Goal: Download file/media

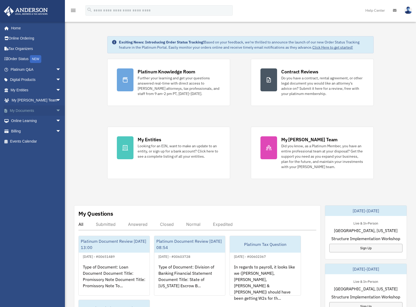
click at [56, 110] on span "arrow_drop_down" at bounding box center [61, 110] width 10 height 11
click at [19, 120] on link "Box" at bounding box center [38, 121] width 62 height 10
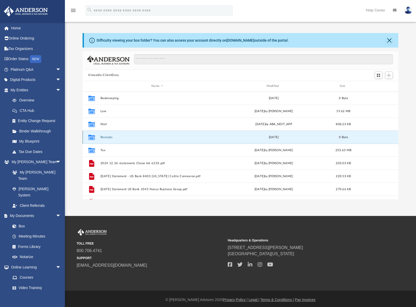
click at [106, 137] on button "Receipts" at bounding box center [157, 136] width 114 height 3
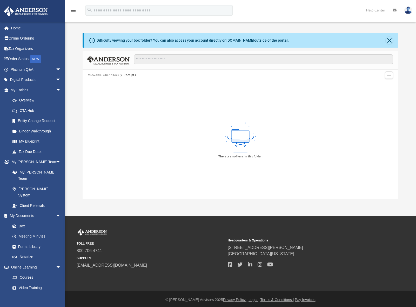
click at [94, 76] on button "Viewable-ClientDocs" at bounding box center [103, 75] width 31 height 5
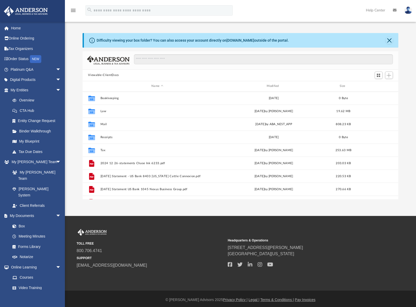
scroll to position [114, 312]
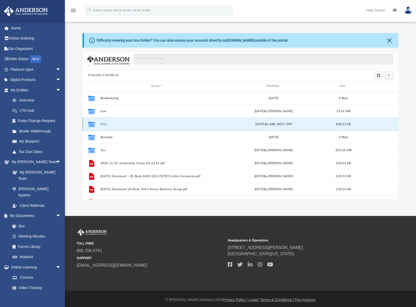
click at [104, 123] on button "Mail" at bounding box center [157, 123] width 114 height 3
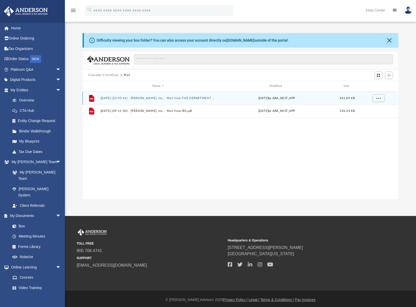
click at [176, 99] on button "2024.06.25 (23:45:41) - Noble Waters, Inc. - Mail from THE DEPARTMENT TREASURY …" at bounding box center [158, 97] width 116 height 3
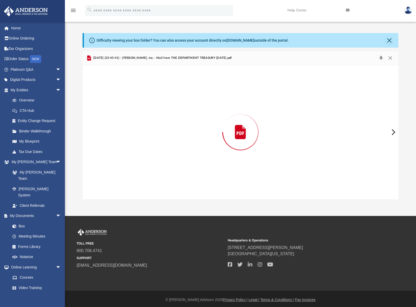
click at [392, 131] on button "Preview" at bounding box center [393, 132] width 11 height 15
click at [23, 221] on link "Box" at bounding box center [38, 226] width 62 height 10
click at [390, 57] on button "Close" at bounding box center [390, 57] width 9 height 7
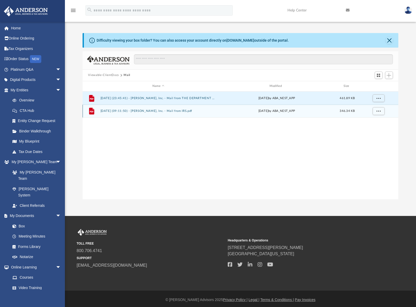
click at [173, 111] on button "2024.08.30 (09:11:50) - Noble Waters, Inc. - Mail from IRS.pdf" at bounding box center [158, 110] width 116 height 3
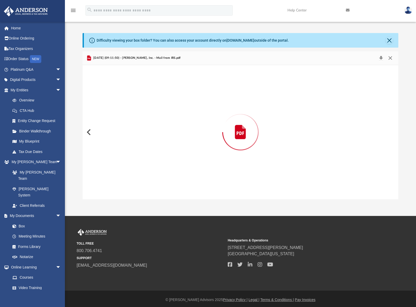
click at [391, 58] on button "Close" at bounding box center [390, 57] width 9 height 7
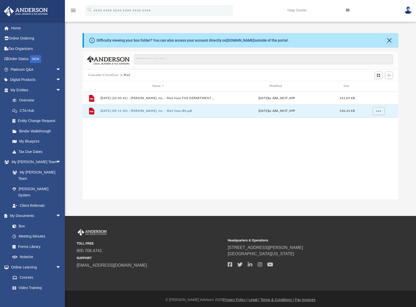
click at [106, 75] on button "Viewable-ClientDocs" at bounding box center [103, 75] width 31 height 5
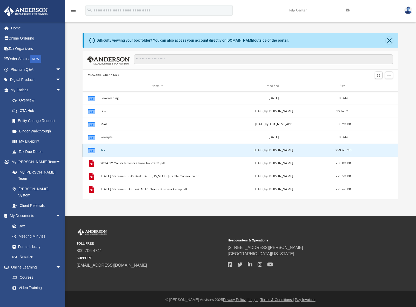
click at [103, 151] on button "Tax" at bounding box center [157, 149] width 114 height 3
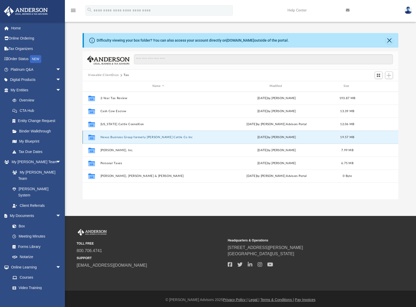
click at [130, 137] on button "Nexus Business Group formerly Robbie Cattle Co Inc" at bounding box center [158, 136] width 116 height 3
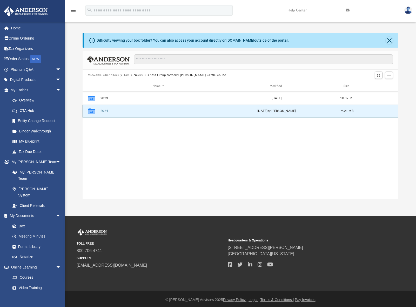
click at [105, 111] on button "2024" at bounding box center [158, 110] width 116 height 3
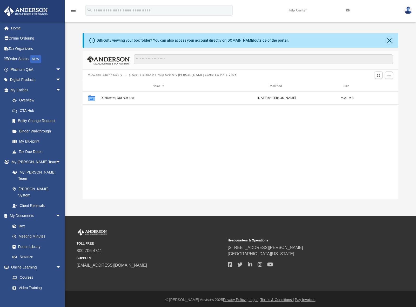
click at [105, 74] on button "Viewable-ClientDocs" at bounding box center [103, 75] width 31 height 5
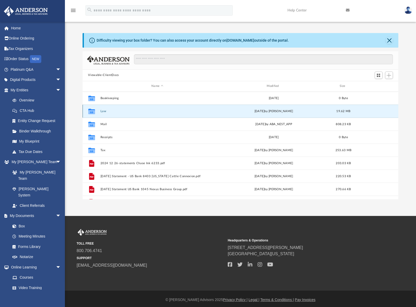
click at [104, 111] on button "Law" at bounding box center [157, 110] width 114 height 3
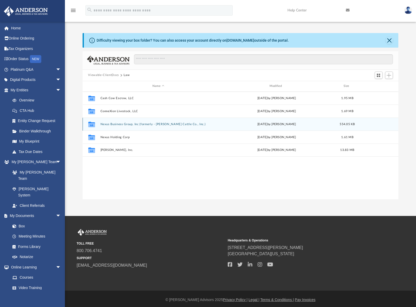
click at [128, 123] on button "Nexus Business Group, Inc (formerly - Robbie Cattle Co., Inc.)" at bounding box center [158, 123] width 116 height 3
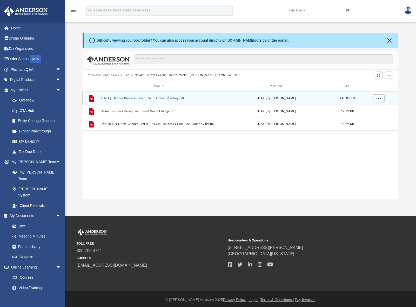
click at [146, 100] on button "2024.12.30 - Nexus Business Group, Inc - Annual Meeting.pdf" at bounding box center [158, 97] width 116 height 3
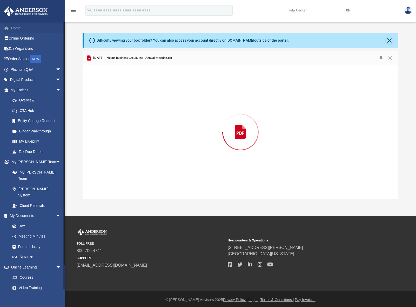
click at [17, 30] on link "Home" at bounding box center [36, 28] width 65 height 10
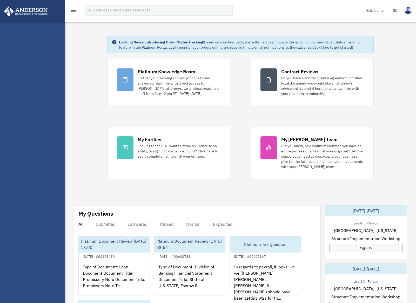
click at [0, 0] on li "My Profile" at bounding box center [0, 0] width 0 height 0
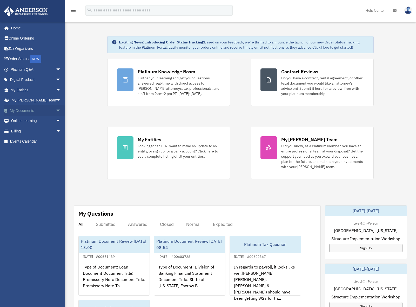
click at [56, 110] on span "arrow_drop_down" at bounding box center [61, 110] width 10 height 11
click at [24, 119] on link "Box" at bounding box center [38, 121] width 62 height 10
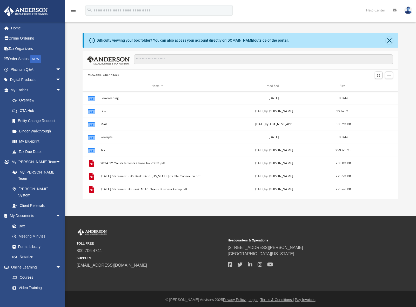
scroll to position [114, 312]
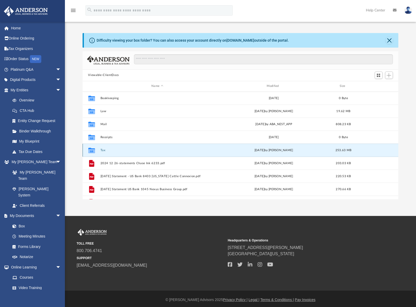
click at [105, 149] on button "Tax" at bounding box center [157, 149] width 114 height 3
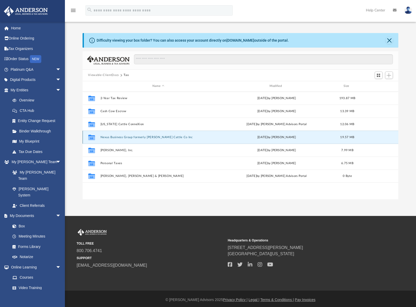
click at [141, 138] on button "Nexus Business Group formerly Robbie Cattle Co Inc" at bounding box center [158, 136] width 116 height 3
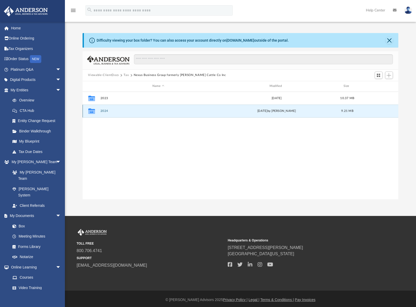
click at [104, 113] on button "2024" at bounding box center [158, 110] width 116 height 3
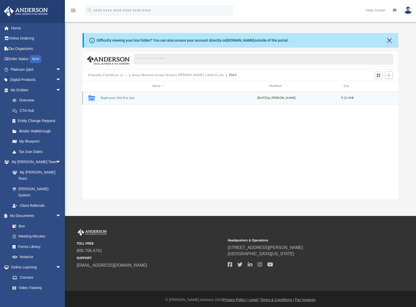
click at [113, 99] on button "Duplicates Did Not Use" at bounding box center [158, 97] width 116 height 3
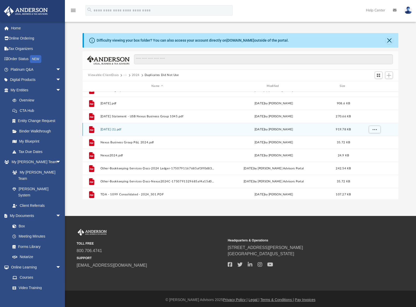
scroll to position [48, 0]
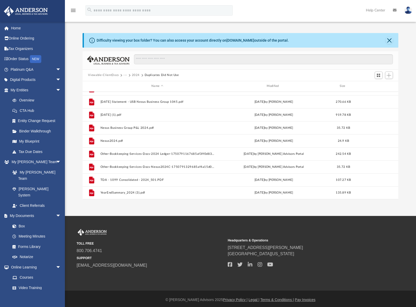
click at [94, 76] on button "Viewable-ClientDocs" at bounding box center [103, 75] width 31 height 5
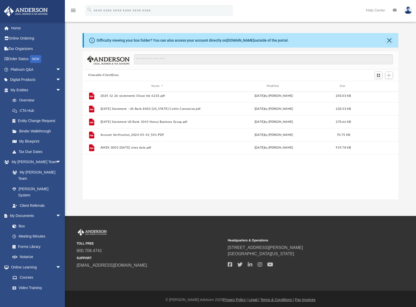
scroll to position [0, 0]
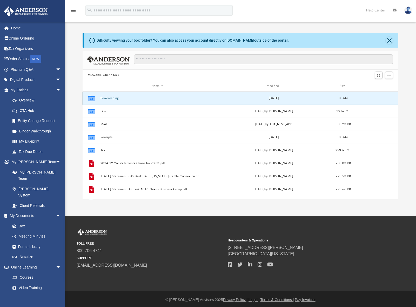
click at [108, 98] on button "Bookkeeping" at bounding box center [157, 97] width 114 height 3
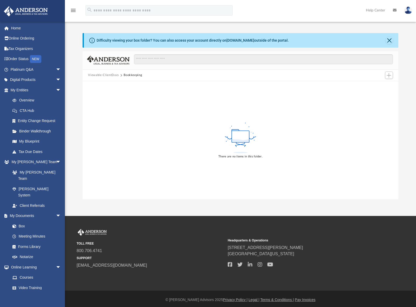
click at [100, 75] on button "Viewable-ClientDocs" at bounding box center [103, 75] width 31 height 5
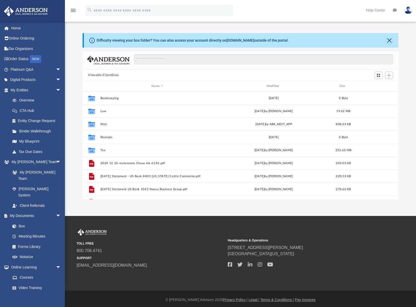
scroll to position [114, 312]
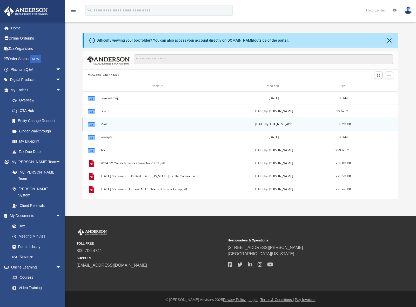
click at [102, 123] on button "Mail" at bounding box center [157, 123] width 114 height 3
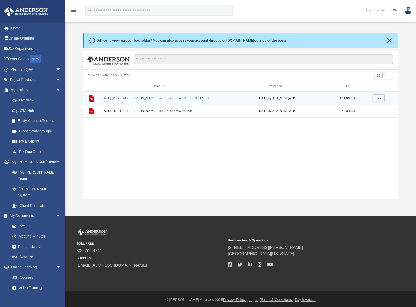
click at [161, 98] on button "2024.06.25 (23:45:41) - Noble Waters, Inc. - Mail from THE DEPARTMENT TREASURY …" at bounding box center [158, 97] width 116 height 3
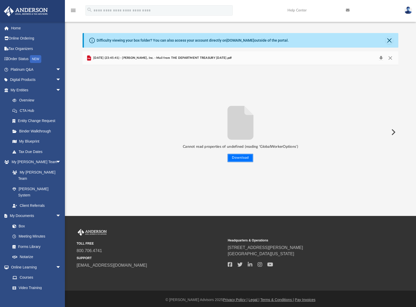
click at [245, 160] on button "Download" at bounding box center [241, 158] width 26 height 8
click at [390, 58] on button "Close" at bounding box center [390, 57] width 9 height 7
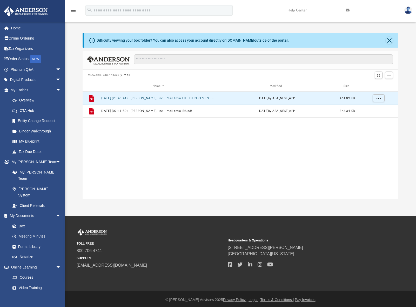
click at [96, 75] on button "Viewable-ClientDocs" at bounding box center [103, 75] width 31 height 5
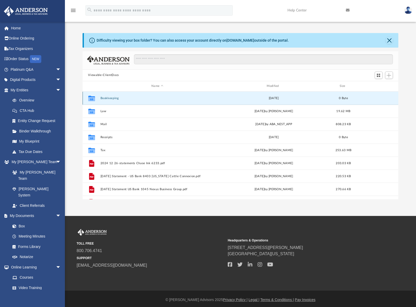
click at [109, 96] on button "Bookkeeping" at bounding box center [157, 97] width 114 height 3
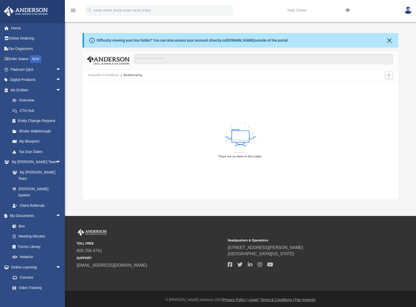
click at [101, 76] on button "Viewable-ClientDocs" at bounding box center [103, 75] width 31 height 5
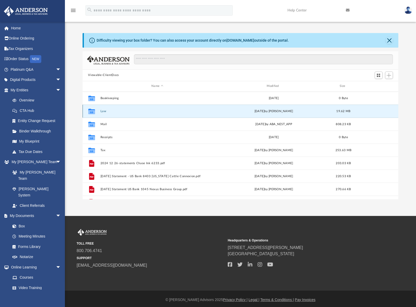
click at [102, 110] on button "Law" at bounding box center [157, 110] width 114 height 3
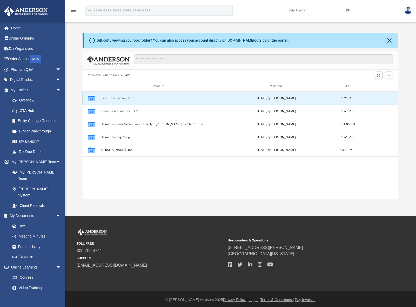
click at [116, 99] on button "Cash Cow Escrow, LLC" at bounding box center [158, 97] width 116 height 3
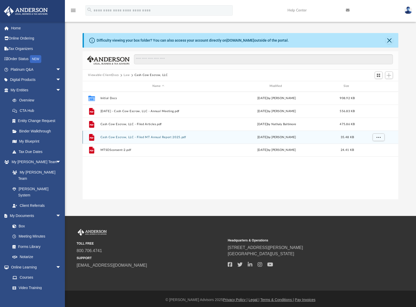
click at [135, 138] on button "Cash Cow Escrow, LLC - Filed MT Annual Report 2025.pdf" at bounding box center [158, 136] width 116 height 3
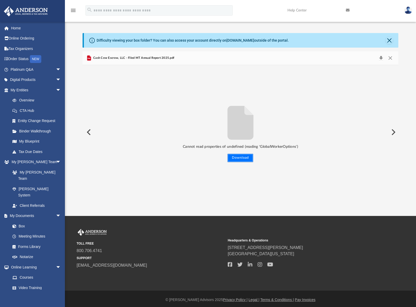
click at [235, 157] on button "Download" at bounding box center [241, 158] width 26 height 8
click at [390, 60] on button "Close" at bounding box center [390, 57] width 9 height 7
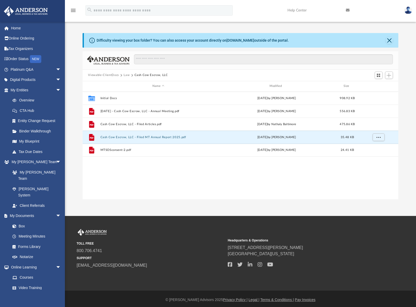
click at [98, 73] on button "Viewable-ClientDocs" at bounding box center [103, 75] width 31 height 5
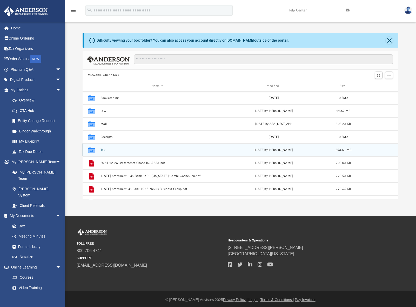
scroll to position [0, 0]
click at [103, 151] on button "Tax" at bounding box center [157, 149] width 114 height 3
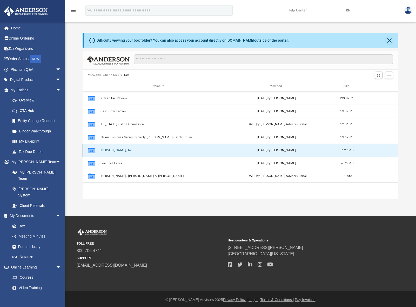
click at [112, 150] on button "Noble Waters, Inc." at bounding box center [158, 149] width 116 height 3
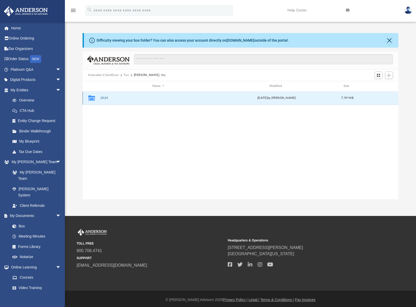
click at [103, 97] on button "2024" at bounding box center [158, 97] width 116 height 3
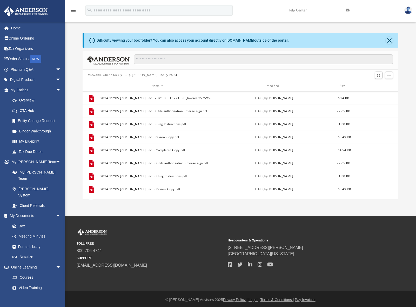
click at [97, 74] on button "Viewable-ClientDocs" at bounding box center [103, 75] width 31 height 5
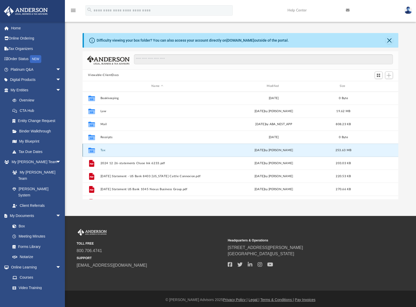
click at [102, 150] on button "Tax" at bounding box center [157, 149] width 114 height 3
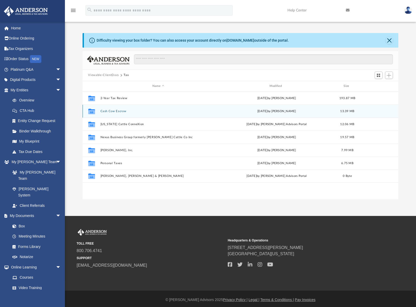
click at [115, 112] on button "Cash Cow Escrow" at bounding box center [158, 110] width 116 height 3
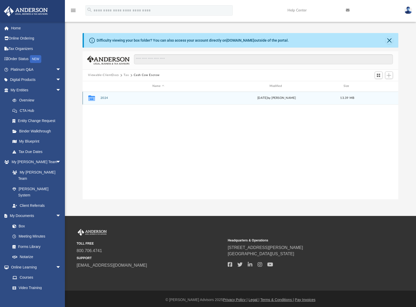
click at [102, 98] on button "2024" at bounding box center [158, 97] width 116 height 3
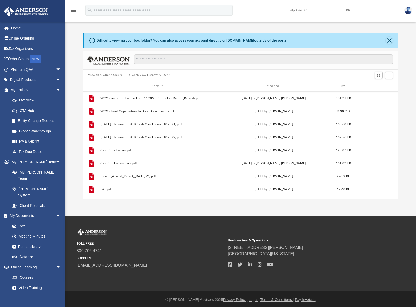
click at [97, 74] on button "Viewable-ClientDocs" at bounding box center [103, 75] width 31 height 5
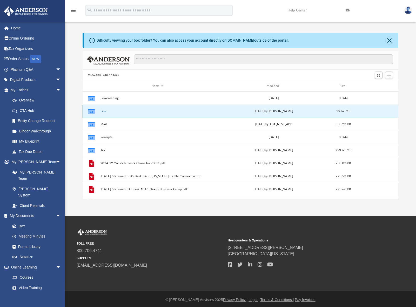
click at [102, 112] on button "Law" at bounding box center [157, 110] width 114 height 3
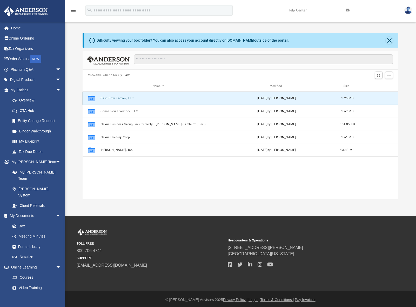
click at [118, 98] on button "Cash Cow Escrow, LLC" at bounding box center [158, 97] width 116 height 3
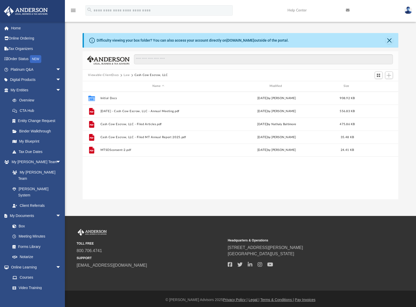
click at [102, 75] on button "Viewable-ClientDocs" at bounding box center [103, 75] width 31 height 5
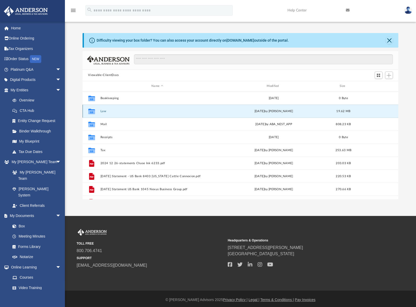
click at [102, 112] on button "Law" at bounding box center [157, 110] width 114 height 3
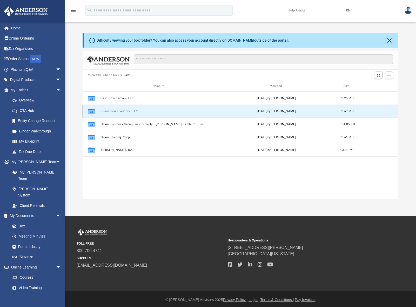
click at [117, 112] on button "ConneXion Livestock, LLC" at bounding box center [158, 110] width 116 height 3
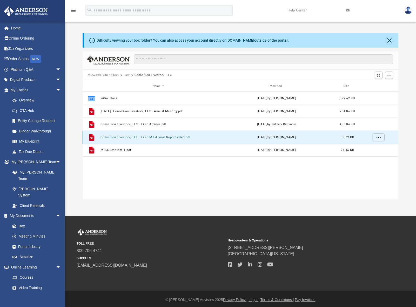
click at [131, 137] on button "ConneXion Livestock, LLC - Filed MT Annual Report 2025.pdf" at bounding box center [158, 136] width 116 height 3
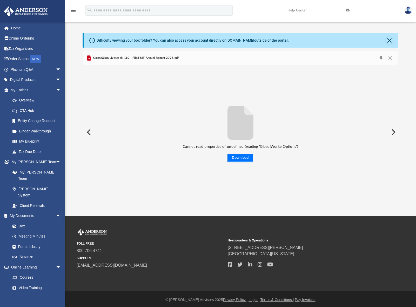
click at [249, 156] on button "Download" at bounding box center [241, 158] width 26 height 8
click at [390, 58] on button "Close" at bounding box center [390, 57] width 9 height 7
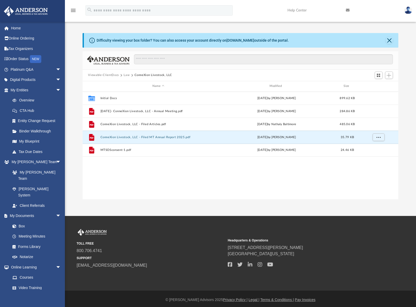
click at [100, 75] on button "Viewable-ClientDocs" at bounding box center [103, 75] width 31 height 5
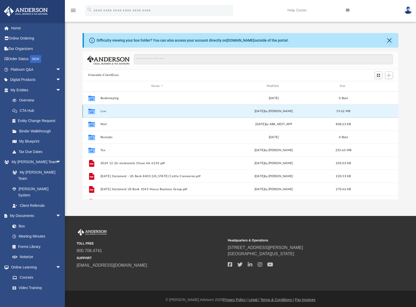
click at [101, 111] on button "Law" at bounding box center [157, 110] width 114 height 3
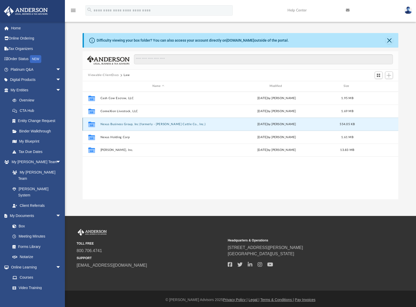
click at [114, 123] on button "Nexus Business Group, Inc (formerly - Robbie Cattle Co., Inc.)" at bounding box center [158, 123] width 116 height 3
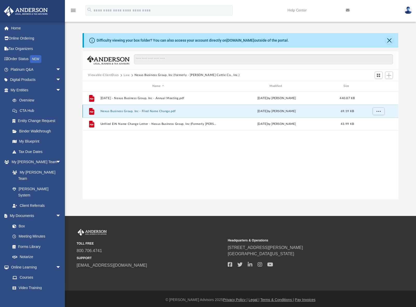
click at [128, 112] on button "Nexus Business Group, Inc - Filed Name Change.pdf" at bounding box center [158, 110] width 116 height 3
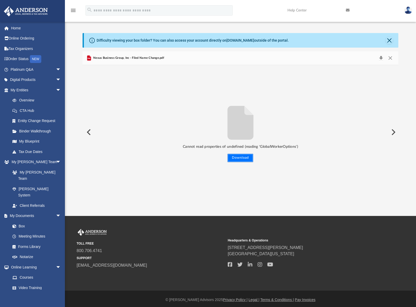
click at [232, 158] on button "Download" at bounding box center [241, 158] width 26 height 8
click at [393, 58] on button "Close" at bounding box center [390, 57] width 9 height 7
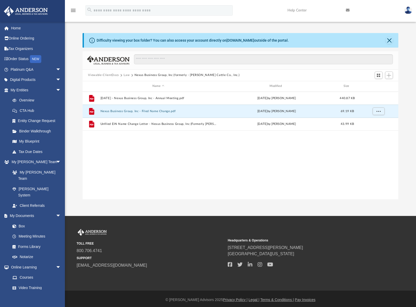
click at [111, 74] on button "Viewable-ClientDocs" at bounding box center [103, 75] width 31 height 5
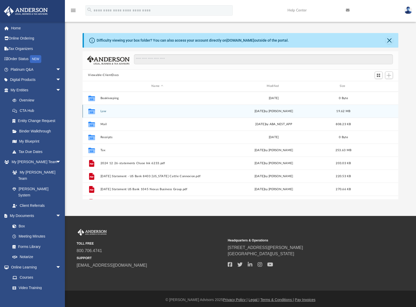
click at [104, 112] on button "Law" at bounding box center [157, 110] width 114 height 3
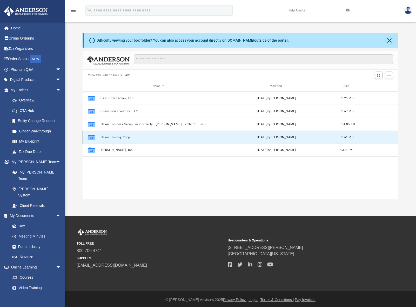
click at [112, 138] on button "Nexus Holding Corp" at bounding box center [158, 136] width 116 height 3
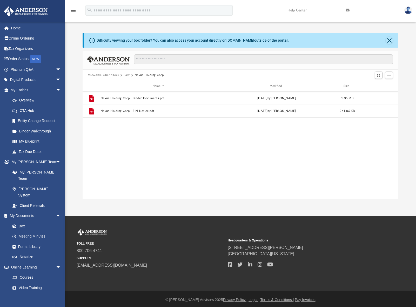
click at [95, 75] on button "Viewable-ClientDocs" at bounding box center [103, 75] width 31 height 5
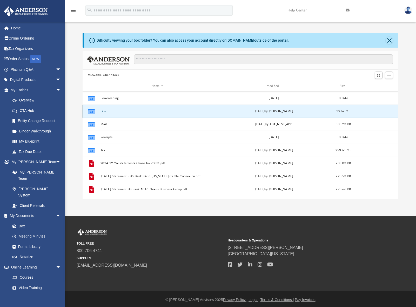
click at [102, 111] on button "Law" at bounding box center [157, 110] width 114 height 3
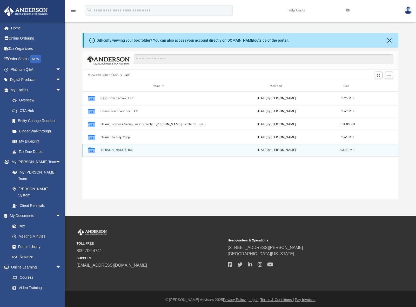
click at [108, 151] on button "Noble Waters, Inc." at bounding box center [158, 149] width 116 height 3
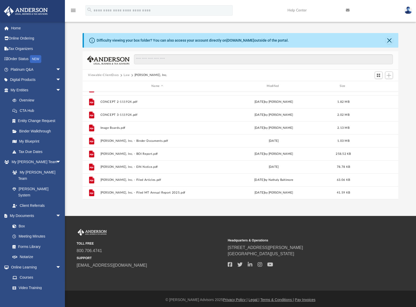
click at [103, 74] on button "Viewable-ClientDocs" at bounding box center [103, 75] width 31 height 5
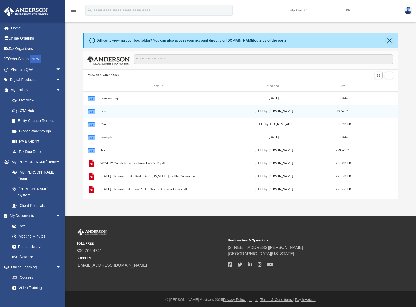
click at [102, 111] on button "Law" at bounding box center [157, 110] width 114 height 3
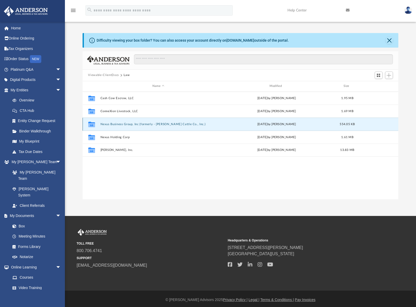
click at [116, 123] on button "Nexus Business Group, Inc (formerly - Robbie Cattle Co., Inc.)" at bounding box center [158, 123] width 116 height 3
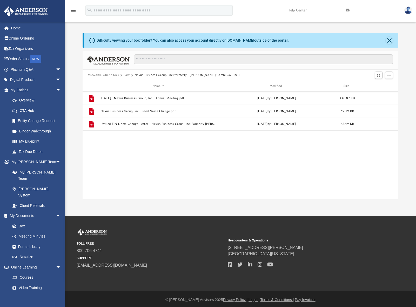
click at [106, 75] on button "Viewable-ClientDocs" at bounding box center [103, 75] width 31 height 5
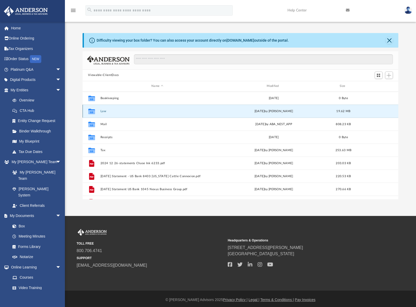
click at [102, 112] on button "Law" at bounding box center [157, 110] width 114 height 3
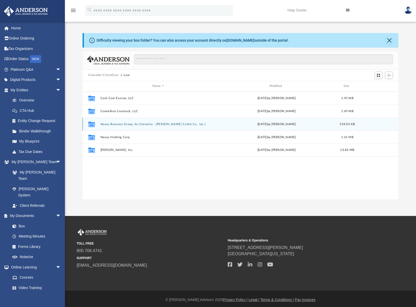
click at [117, 125] on button "Nexus Business Group, Inc (formerly - Robbie Cattle Co., Inc.)" at bounding box center [158, 123] width 116 height 3
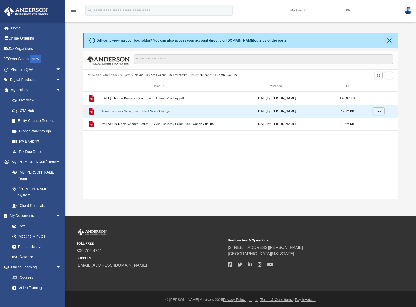
click at [135, 111] on button "Nexus Business Group, Inc - Filed Name Change.pdf" at bounding box center [158, 110] width 116 height 3
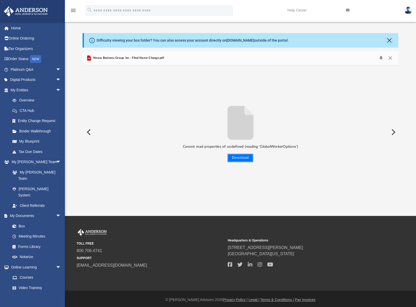
click at [241, 159] on button "Download" at bounding box center [241, 158] width 26 height 8
click at [390, 58] on button "Close" at bounding box center [390, 57] width 9 height 7
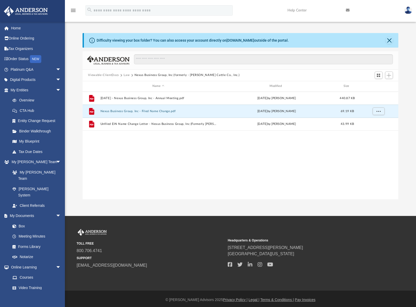
click at [107, 76] on button "Viewable-ClientDocs" at bounding box center [103, 75] width 31 height 5
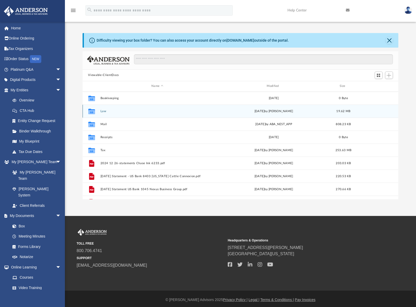
click at [106, 110] on button "Law" at bounding box center [157, 110] width 114 height 3
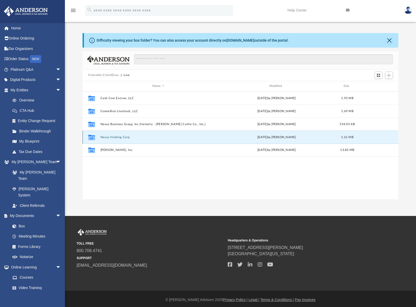
click at [114, 137] on button "Nexus Holding Corp" at bounding box center [158, 136] width 116 height 3
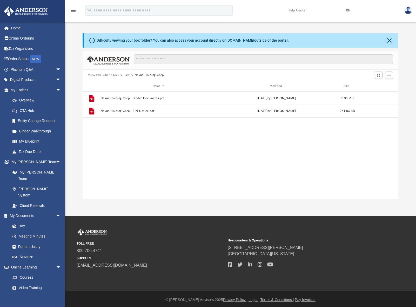
click at [102, 76] on button "Viewable-ClientDocs" at bounding box center [103, 75] width 31 height 5
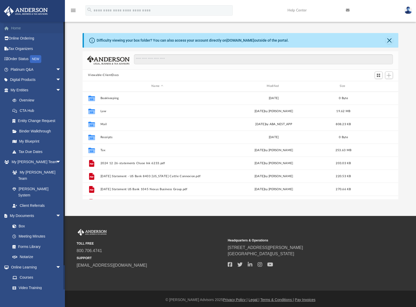
click at [15, 29] on link "Home" at bounding box center [36, 28] width 65 height 10
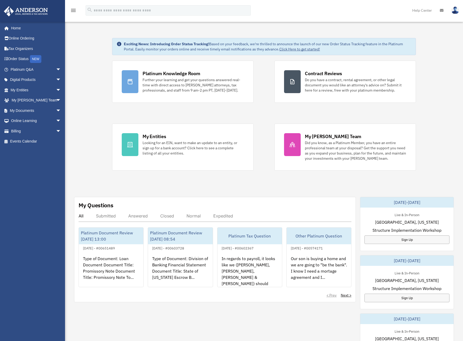
click at [214, 29] on div "Exciting News: Introducing Order Status Tracking! Based on your feedback, we're…" at bounding box center [263, 264] width 405 height 478
